Goal: Information Seeking & Learning: Learn about a topic

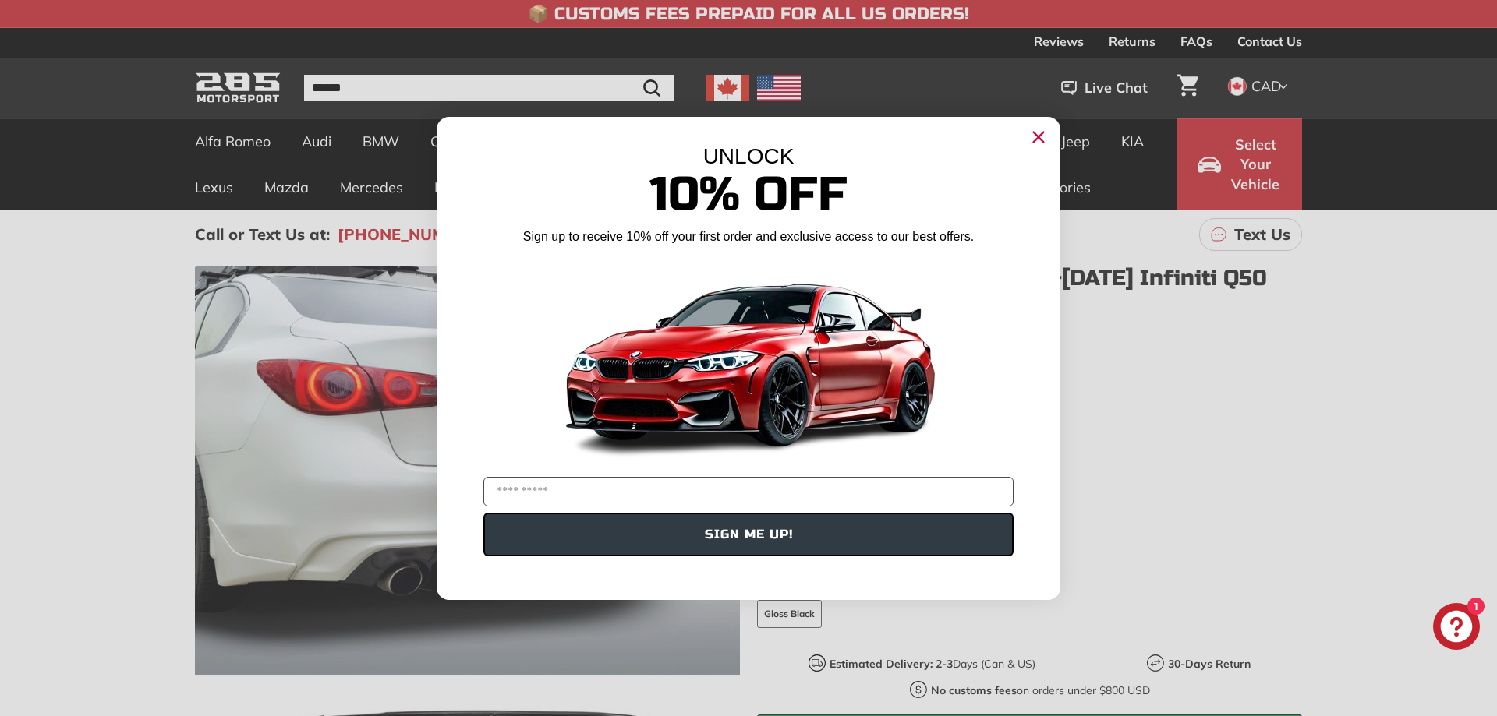
click at [1031, 132] on circle "Close dialog" at bounding box center [1038, 136] width 23 height 23
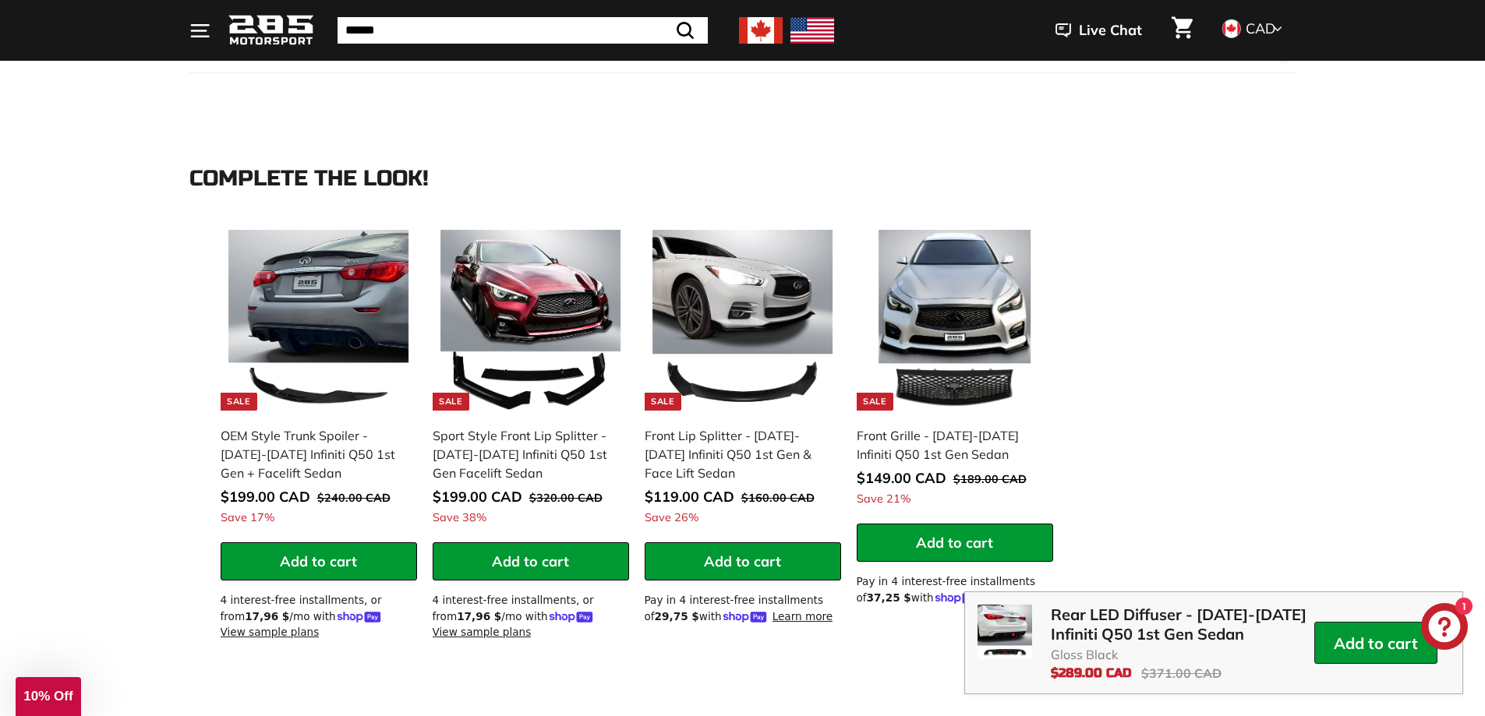
scroll to position [1481, 0]
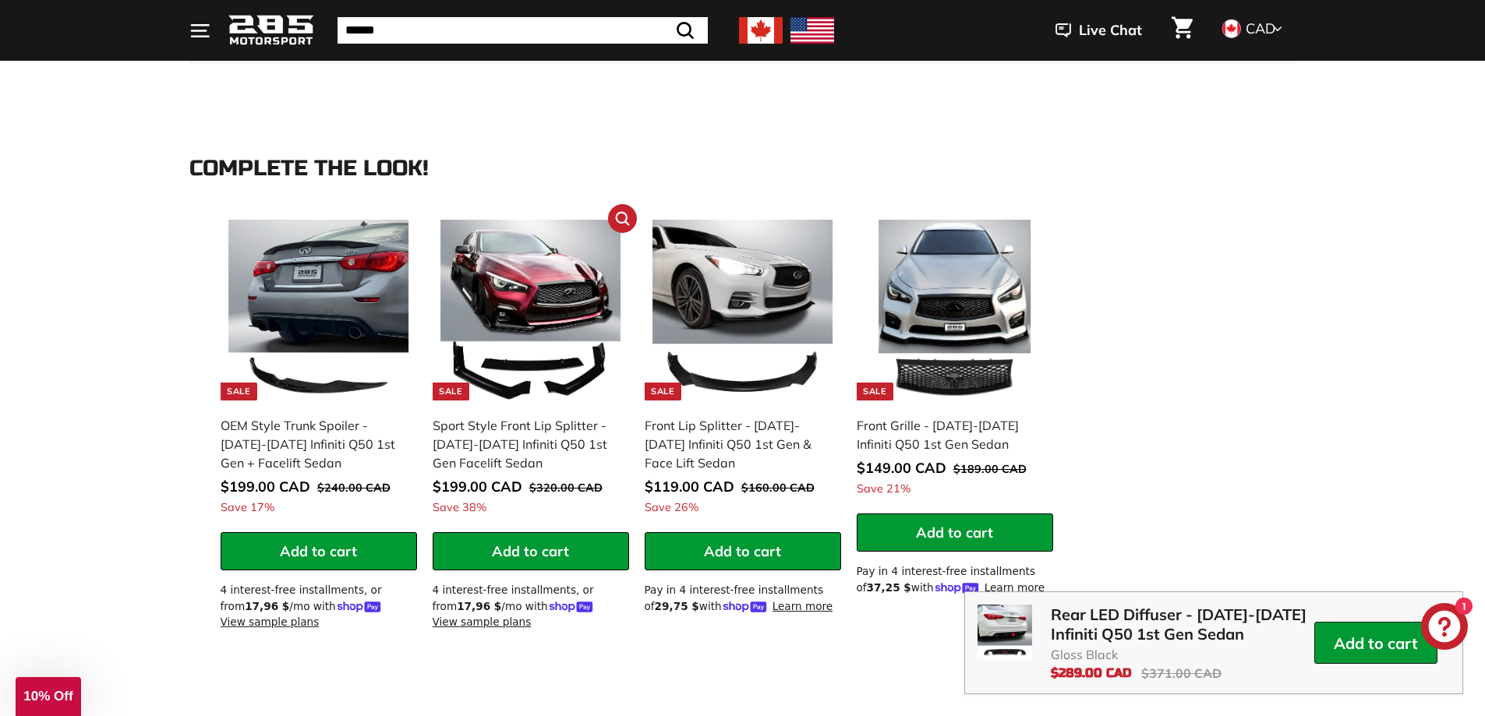
drag, startPoint x: 331, startPoint y: 287, endPoint x: 585, endPoint y: 319, distance: 256.1
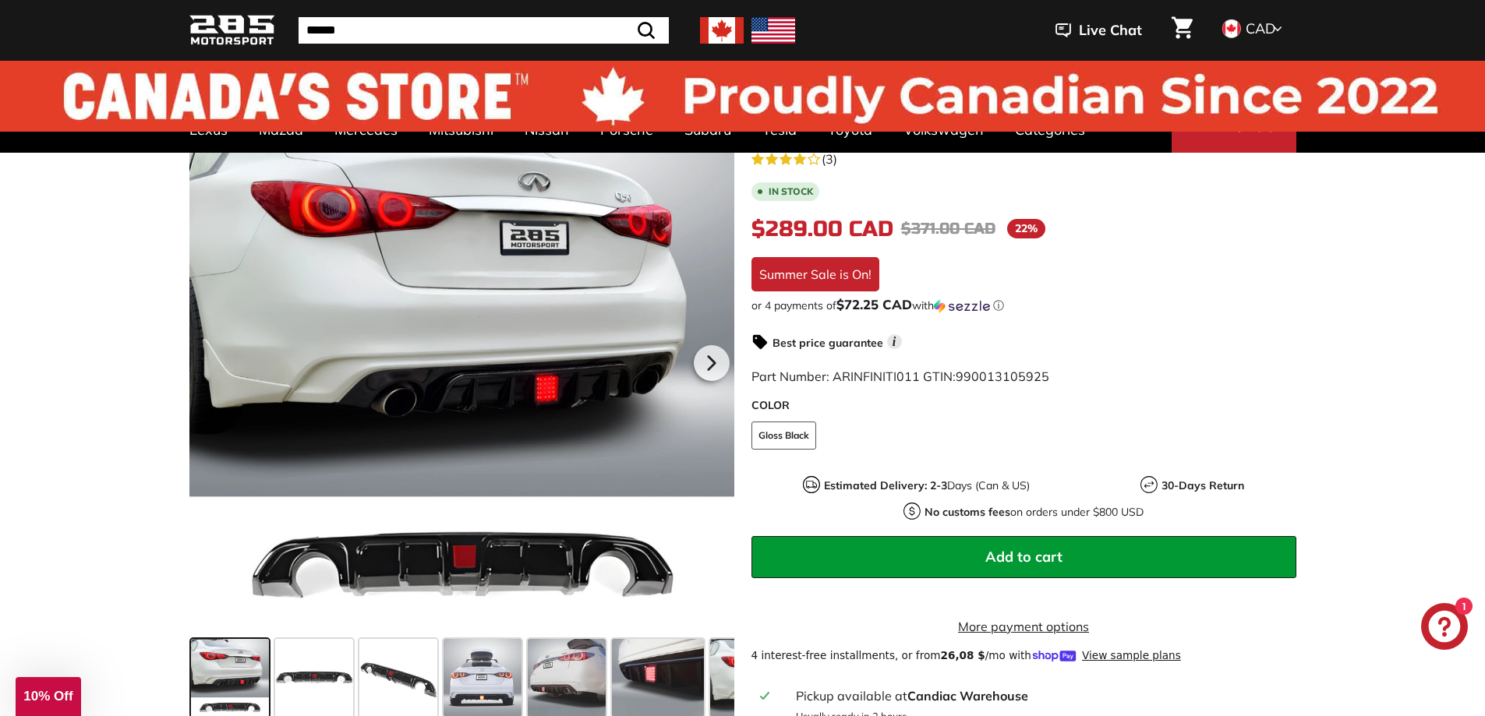
scroll to position [0, 0]
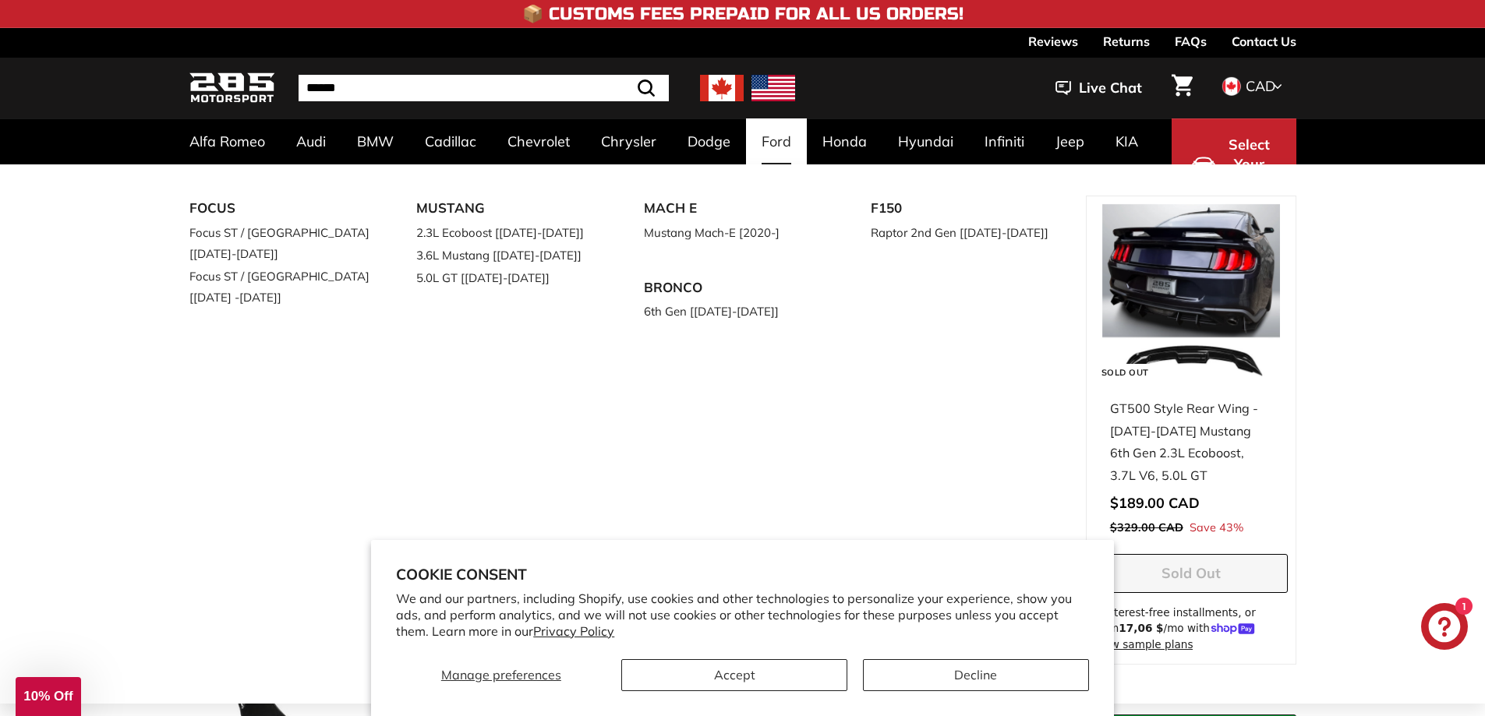
scroll to position [156, 0]
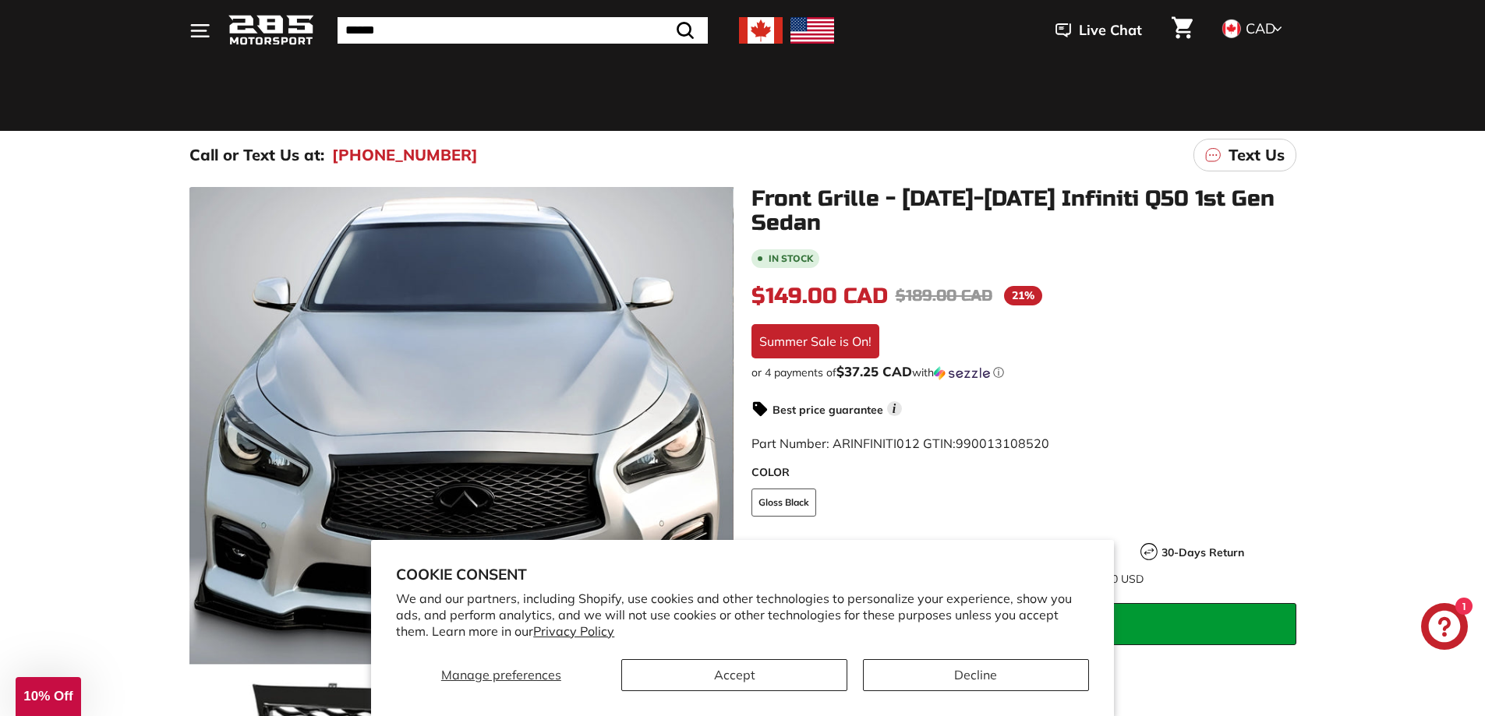
scroll to position [78, 0]
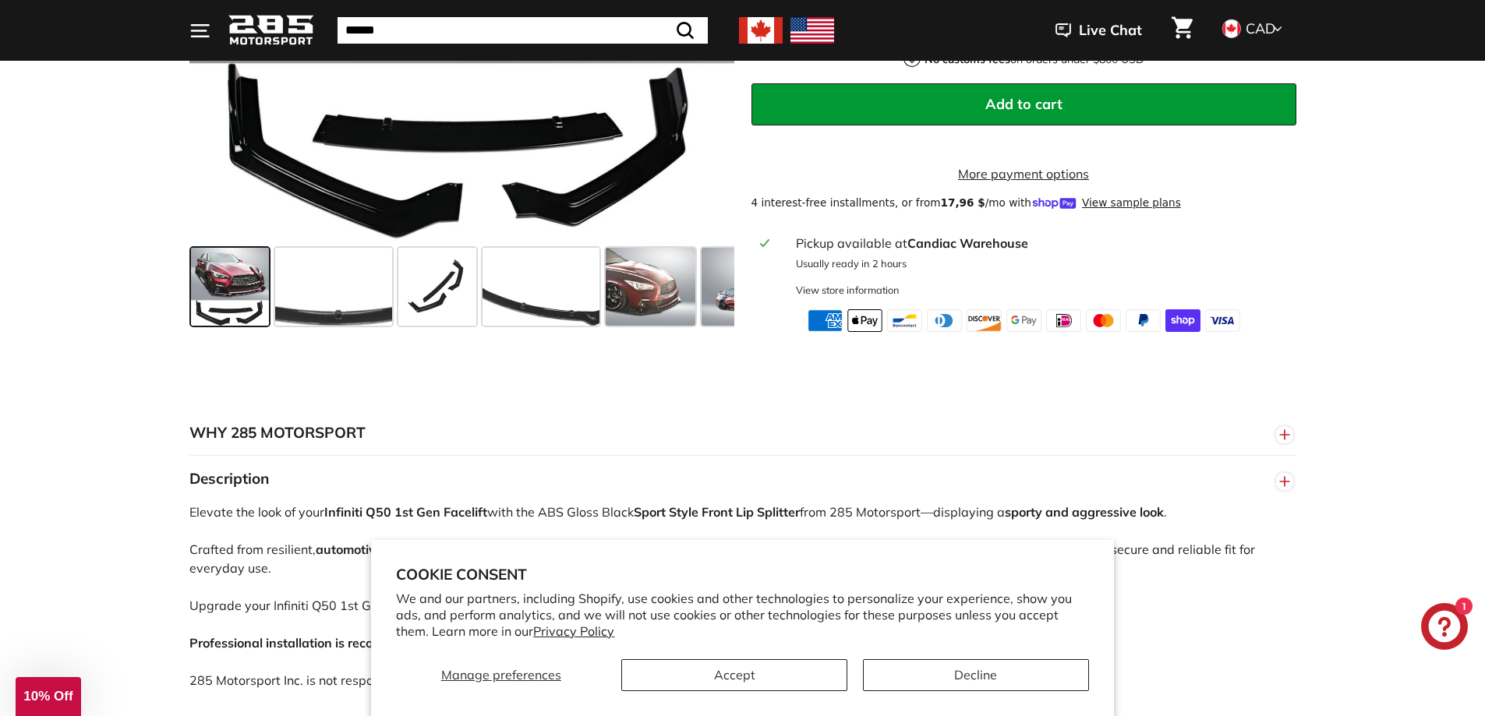
scroll to position [624, 0]
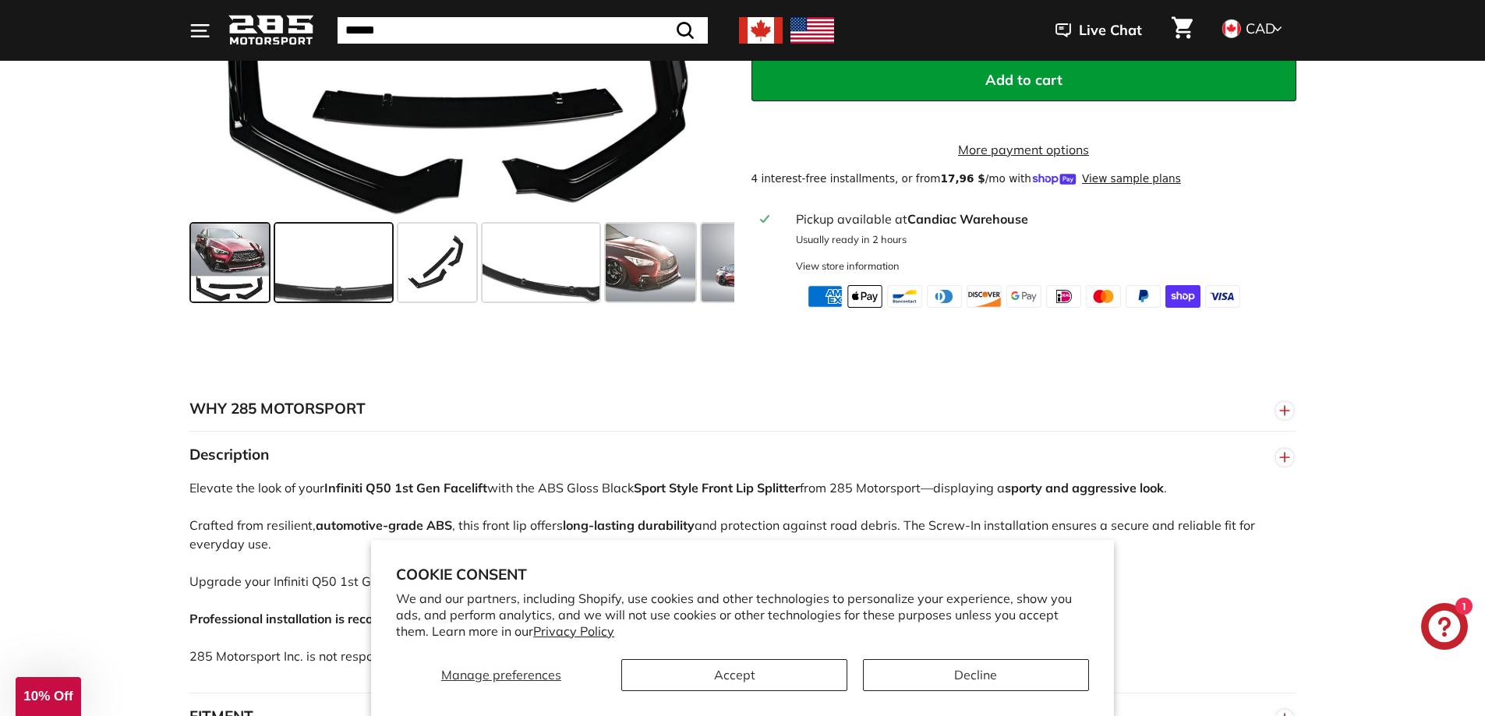
click at [359, 302] on span at bounding box center [333, 263] width 117 height 78
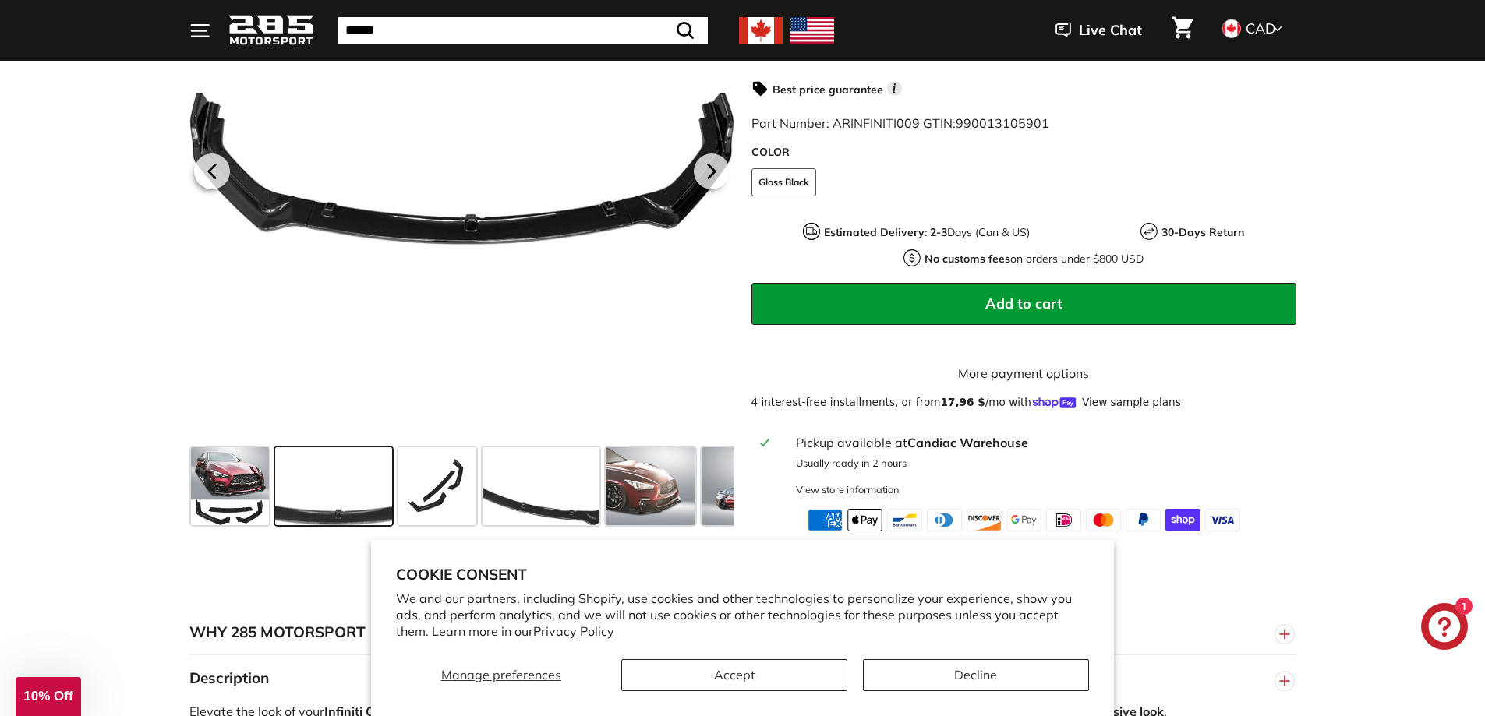
scroll to position [390, 0]
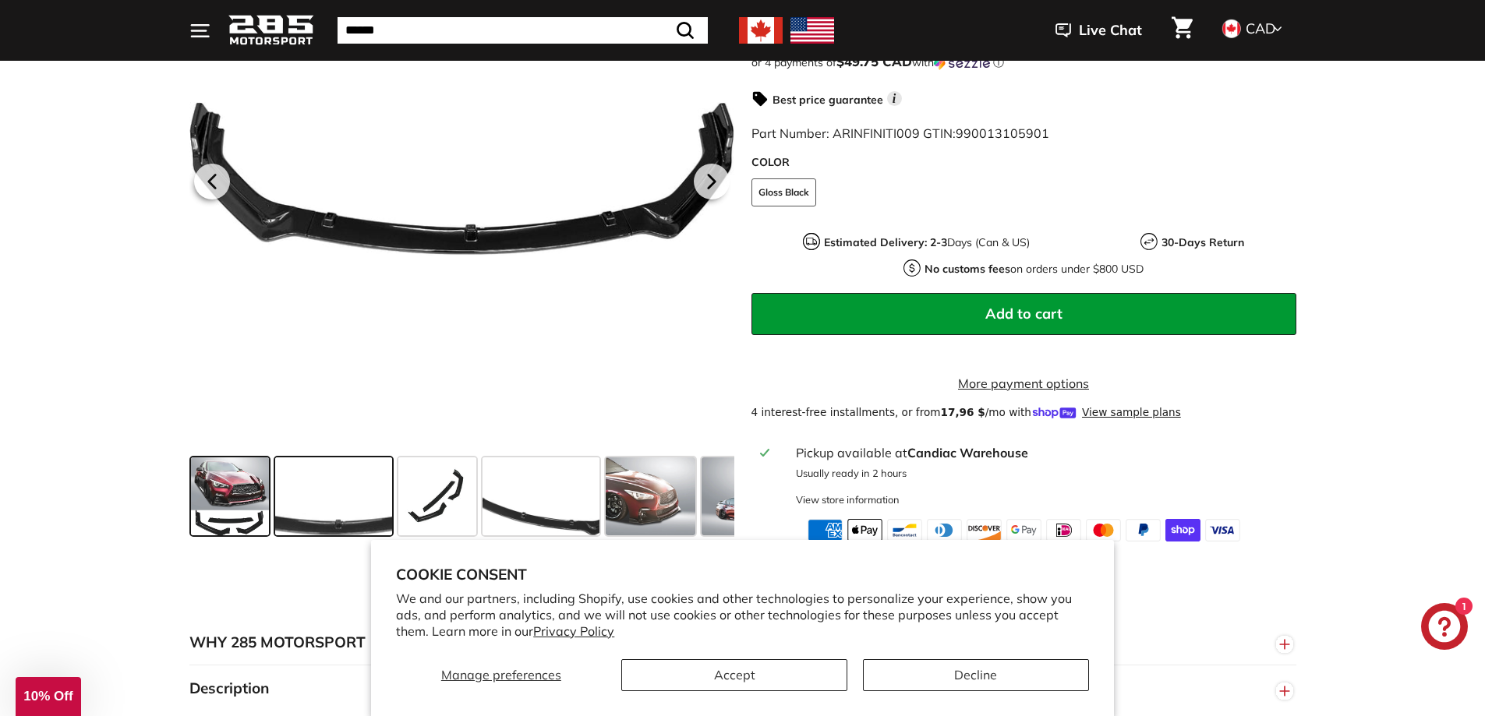
click at [232, 529] on span at bounding box center [230, 497] width 78 height 78
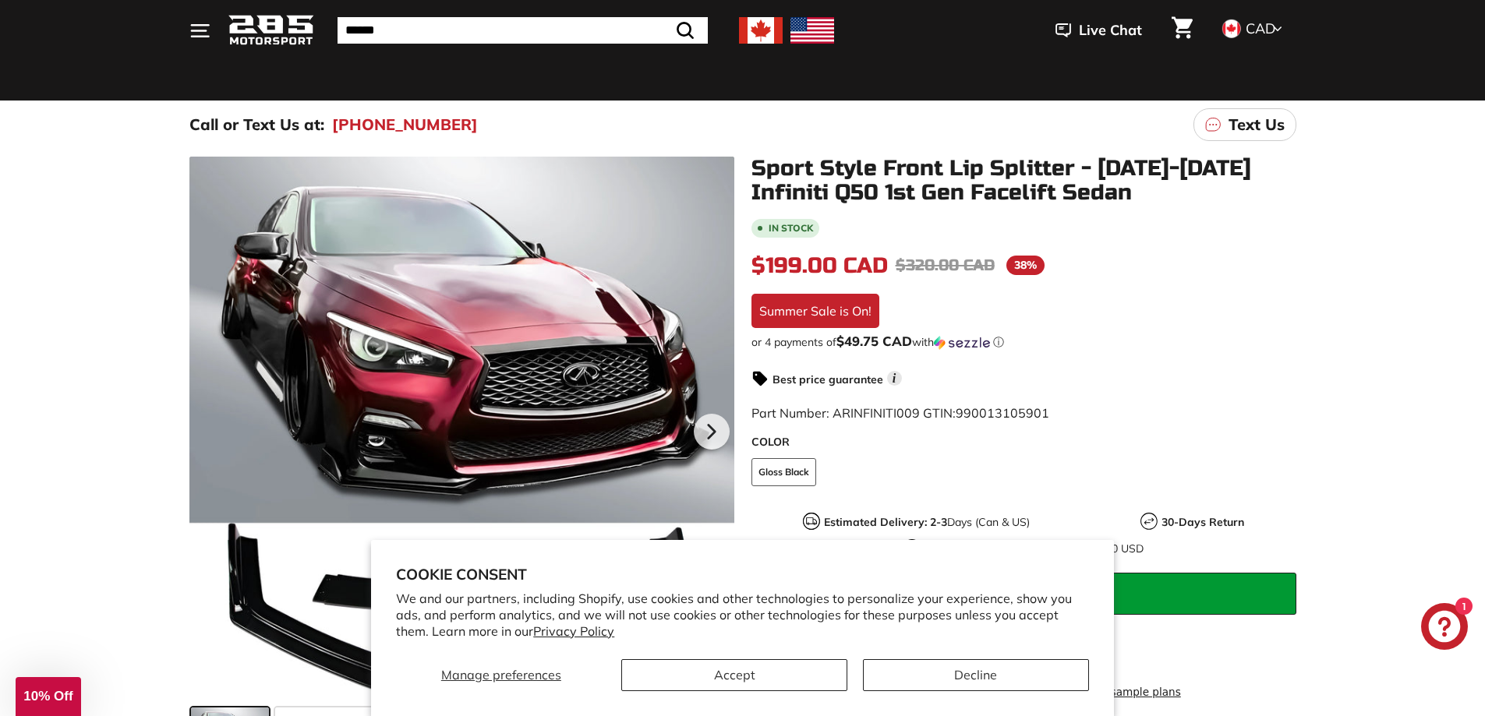
scroll to position [78, 0]
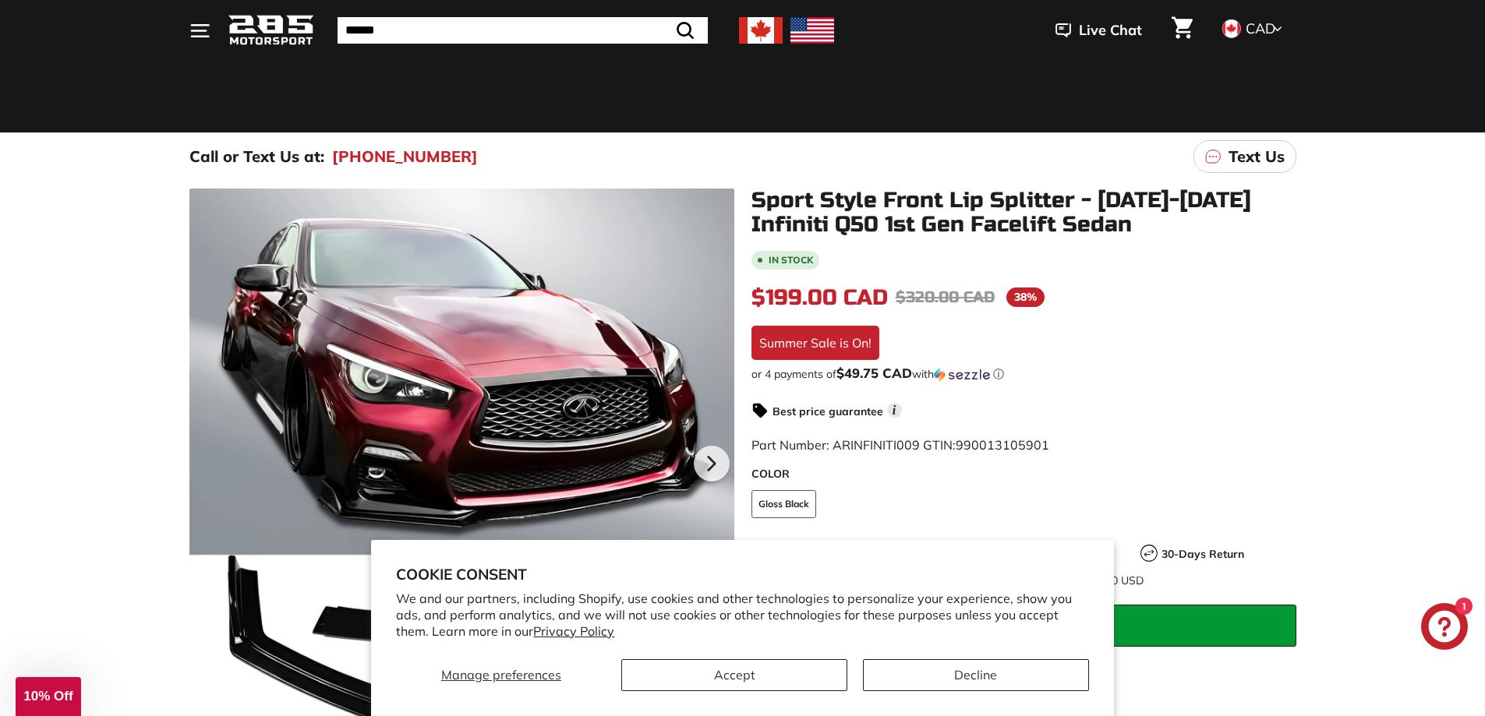
drag, startPoint x: 1339, startPoint y: 157, endPoint x: 1340, endPoint y: 168, distance: 10.3
click at [1339, 158] on div "Call or Text Us at: (450) 363-1557 Text Us" at bounding box center [742, 157] width 1485 height 48
